Goal: Information Seeking & Learning: Compare options

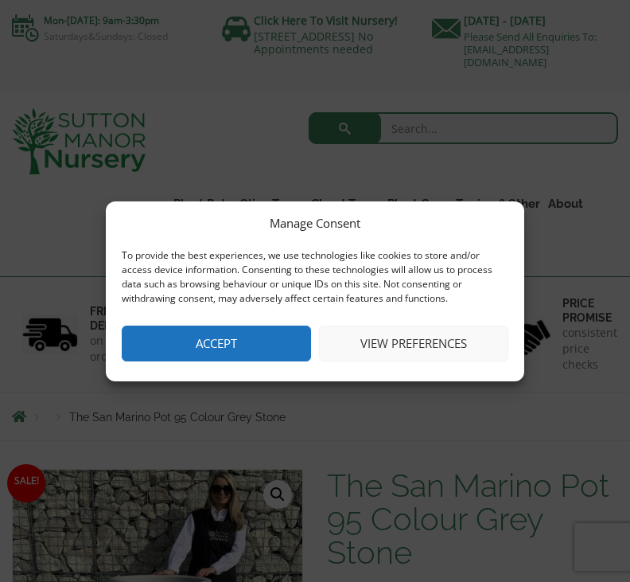
click at [436, 349] on button "View preferences" at bounding box center [413, 343] width 189 height 36
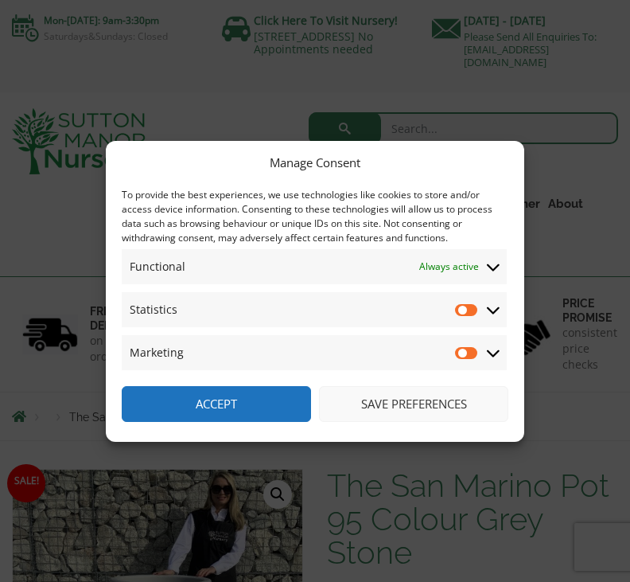
click at [468, 310] on input "Statistics" at bounding box center [467, 310] width 24 height 16
click at [473, 309] on input "Statistics" at bounding box center [467, 310] width 24 height 16
checkbox input "false"
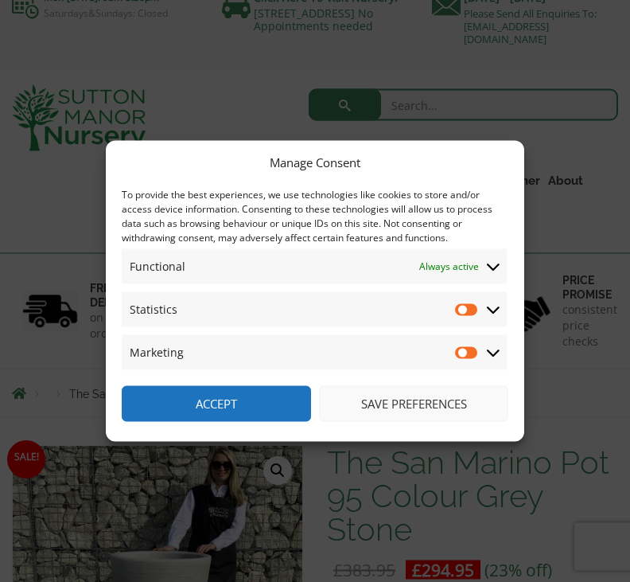
scroll to position [24, 0]
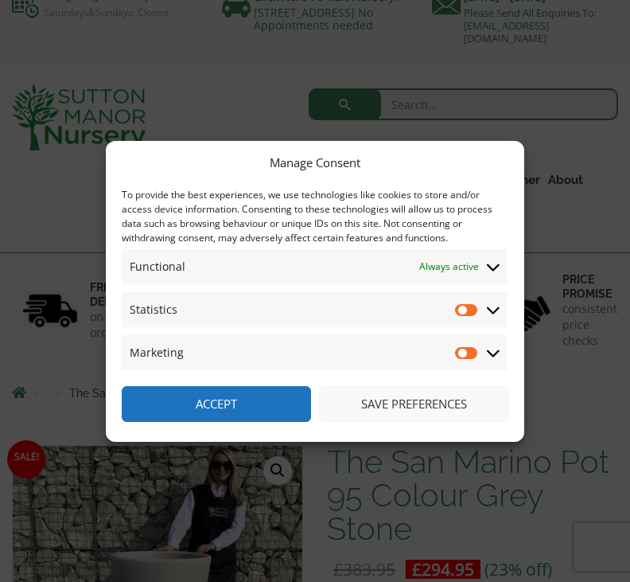
click at [427, 422] on button "Save preferences" at bounding box center [413, 404] width 189 height 36
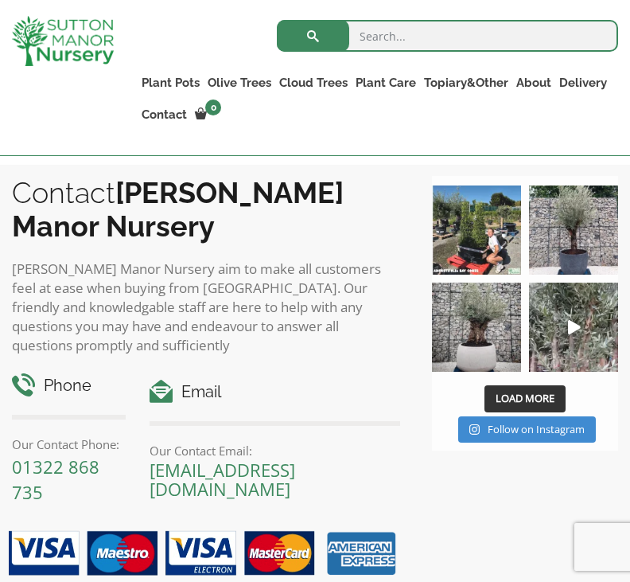
scroll to position [1580, 0]
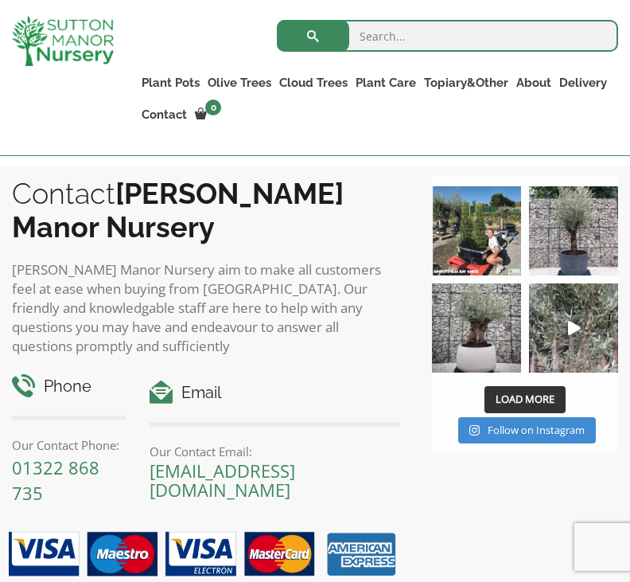
click at [485, 350] on img at bounding box center [476, 327] width 89 height 89
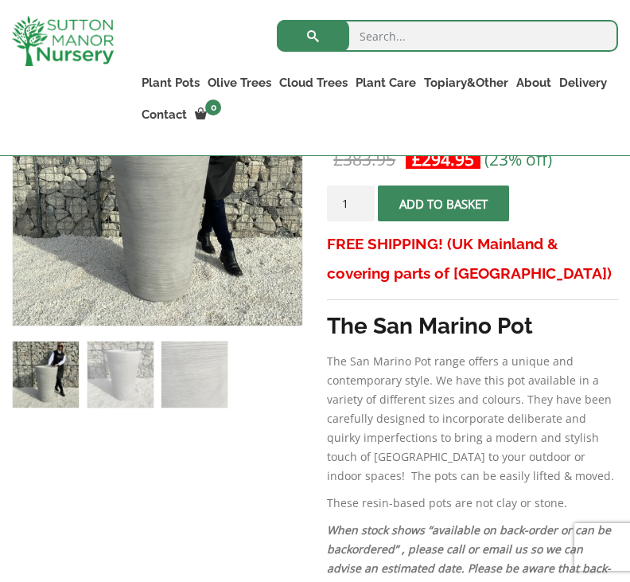
scroll to position [404, 0]
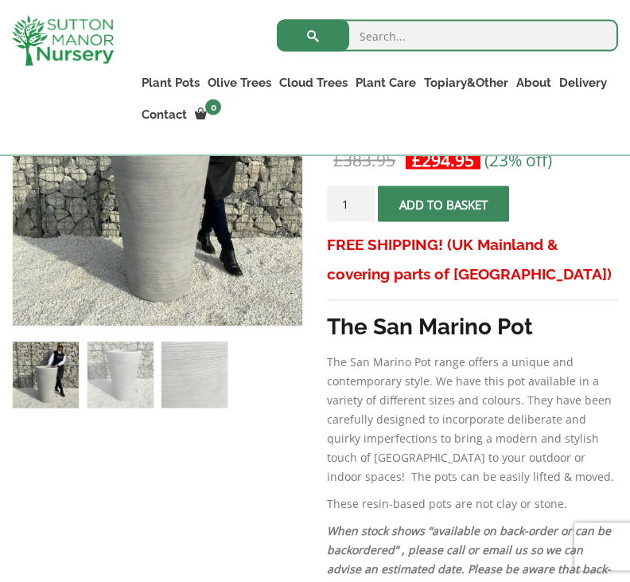
click at [0, 0] on link "The Old Stone Pots" at bounding box center [0, 0] width 0 height 0
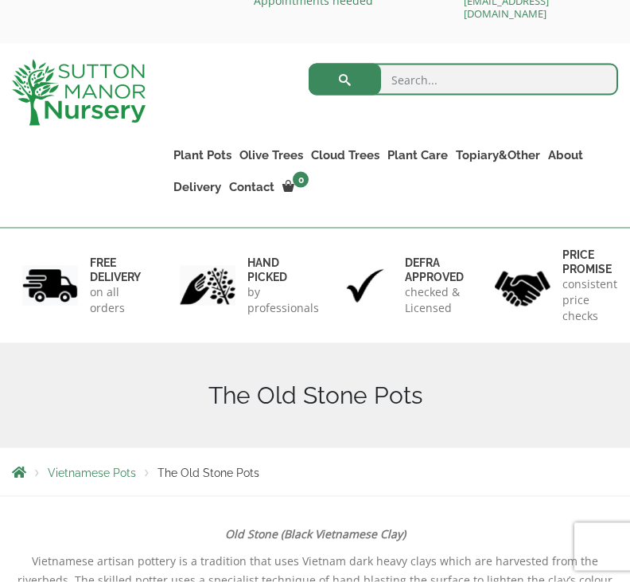
scroll to position [49, 0]
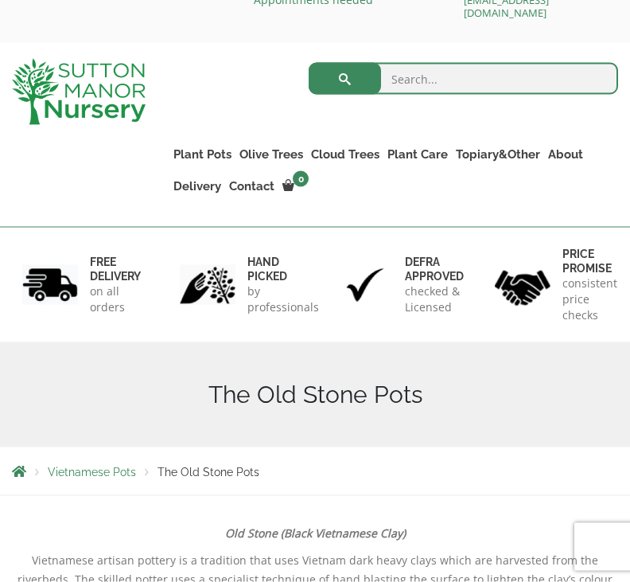
click at [0, 0] on link "Fibre Clay Pots" at bounding box center [0, 0] width 0 height 0
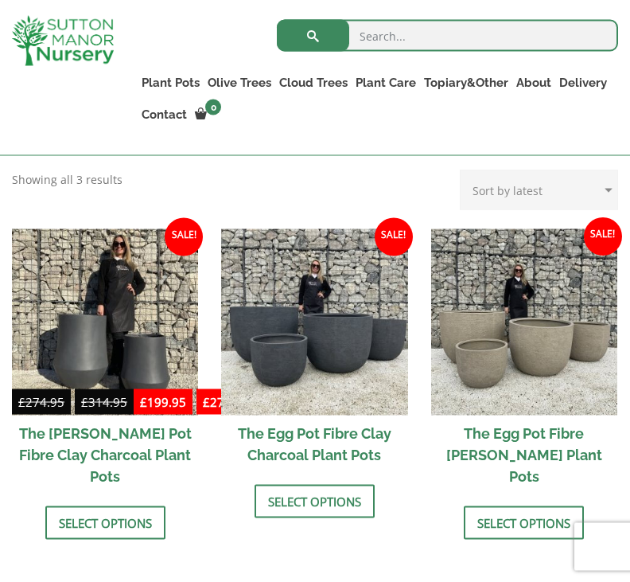
scroll to position [482, 0]
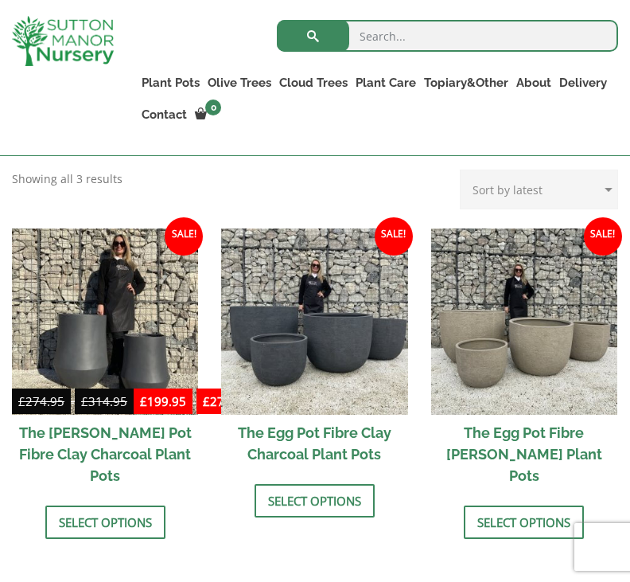
click at [533, 521] on link "Select options" at bounding box center [524, 521] width 120 height 33
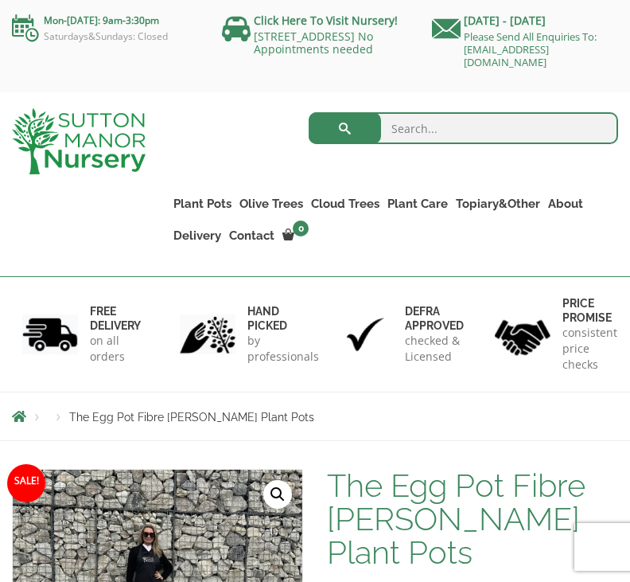
click at [420, 131] on input "search" at bounding box center [464, 128] width 310 height 32
type input "Reconstituted stone pots"
click at [345, 128] on button "submit" at bounding box center [345, 128] width 72 height 32
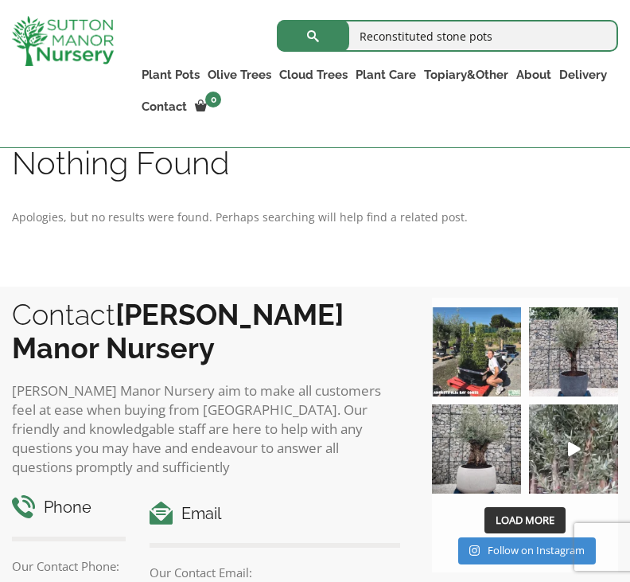
scroll to position [369, 0]
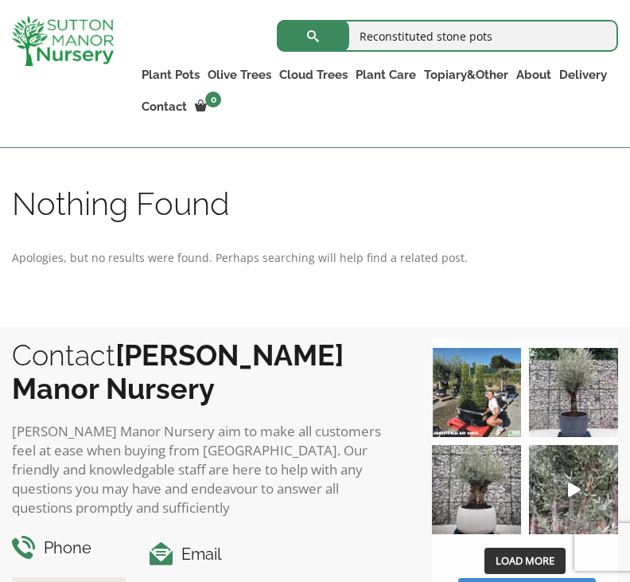
click at [482, 512] on img at bounding box center [476, 489] width 89 height 89
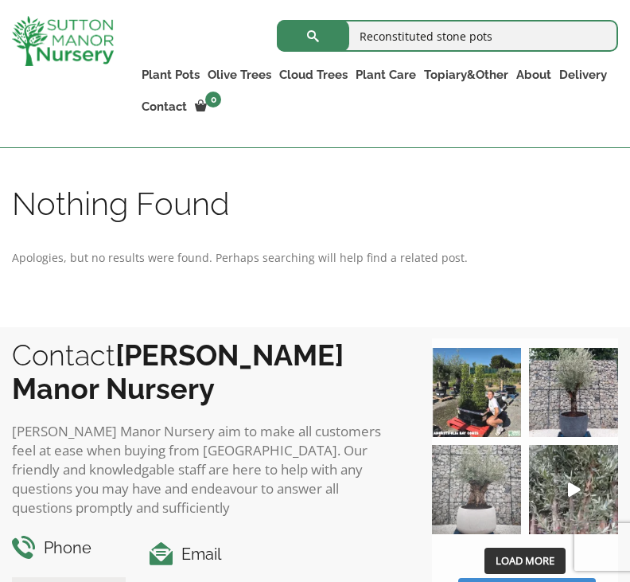
scroll to position [395, 0]
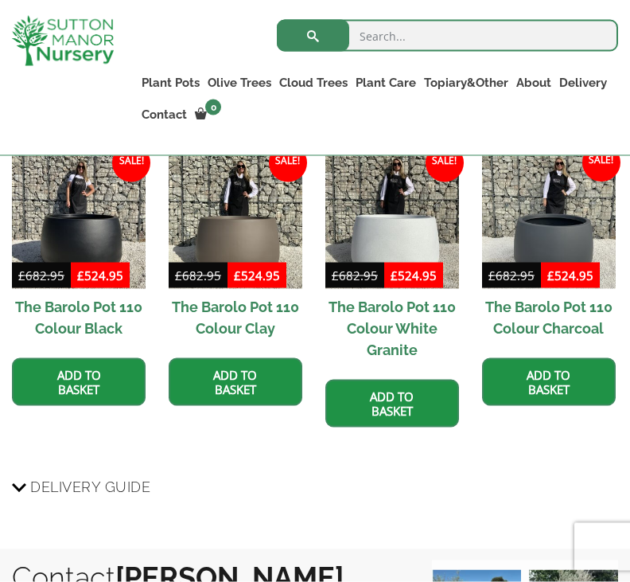
scroll to position [1163, 0]
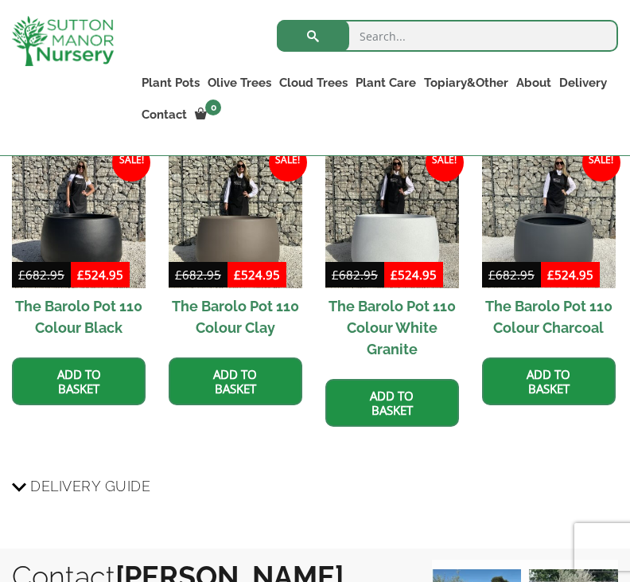
click at [410, 318] on h2 "The Barolo Pot 110 Colour White Granite" at bounding box center [392, 327] width 134 height 79
